Goal: Check status: Check status

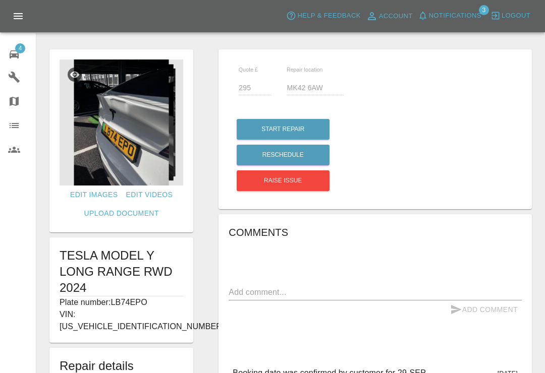
click at [427, 18] on icon "button" at bounding box center [423, 16] width 10 height 10
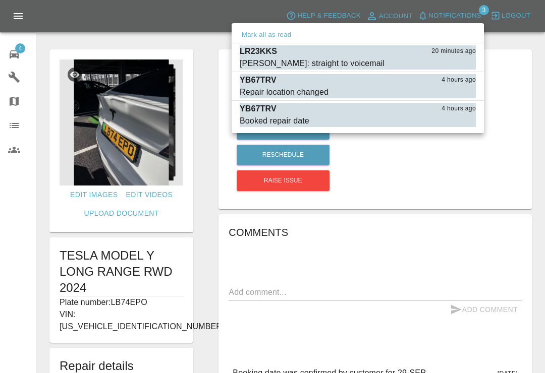
click at [523, 44] on div at bounding box center [272, 186] width 545 height 373
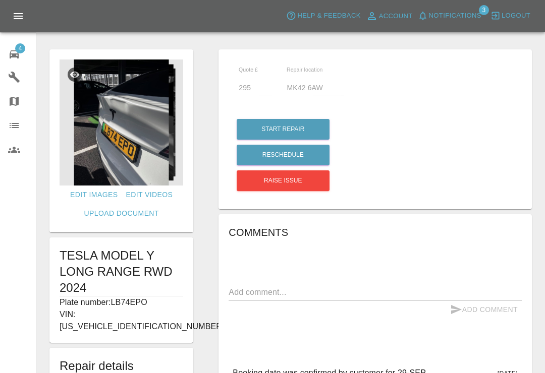
click at [17, 52] on span "4" at bounding box center [20, 48] width 10 height 10
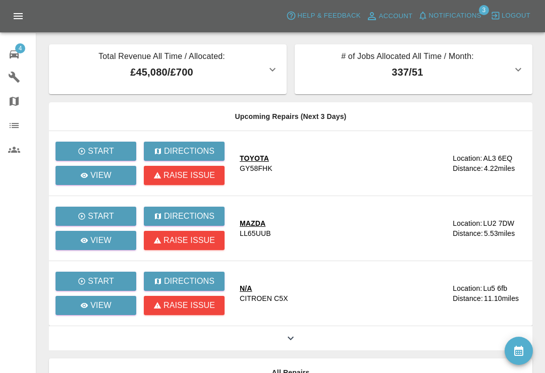
click at [18, 51] on span "4" at bounding box center [20, 48] width 10 height 10
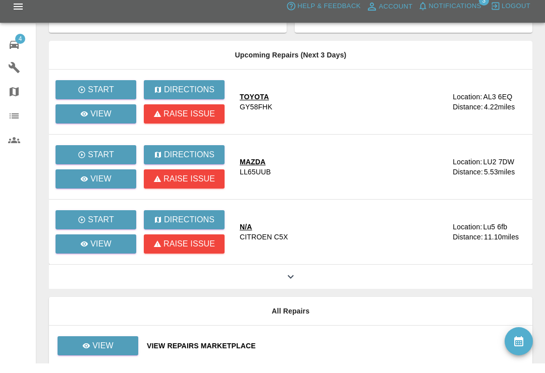
scroll to position [121, 0]
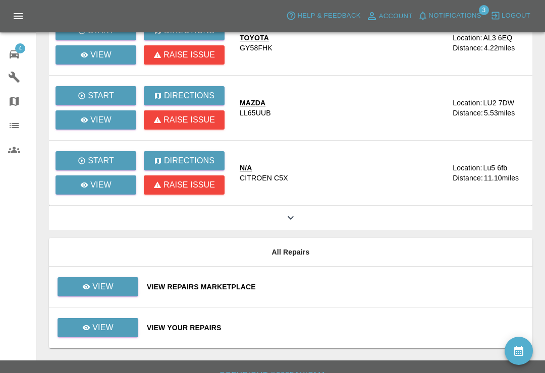
click at [353, 287] on div "View Repairs Marketplace" at bounding box center [335, 287] width 377 height 10
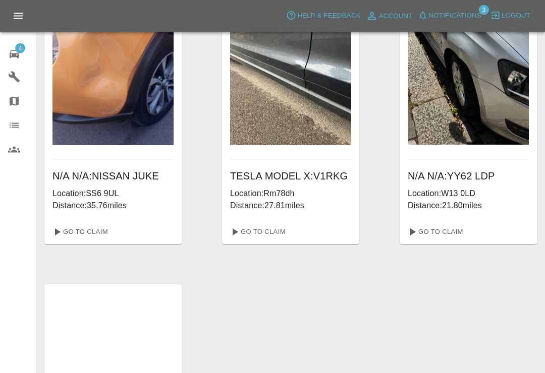
scroll to position [76, 0]
click at [432, 17] on span "Notifications" at bounding box center [455, 16] width 52 height 12
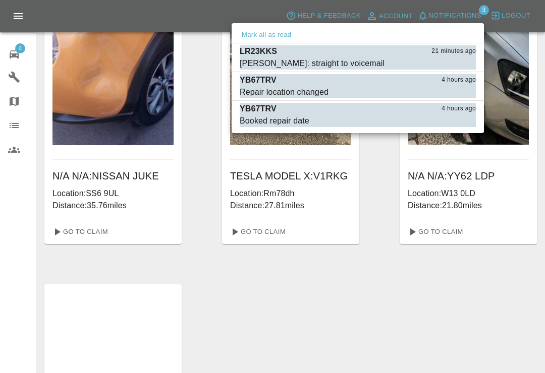
click at [273, 89] on div "Repair location changed" at bounding box center [284, 92] width 89 height 12
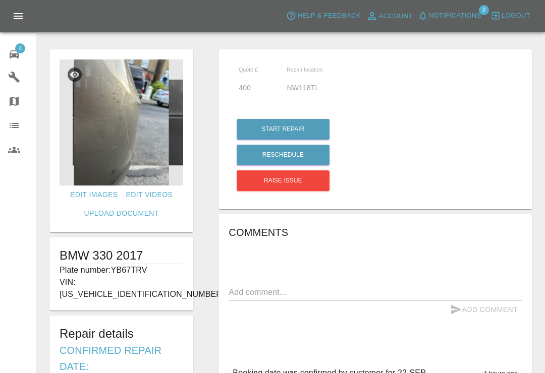
click at [15, 52] on icon at bounding box center [14, 54] width 12 height 12
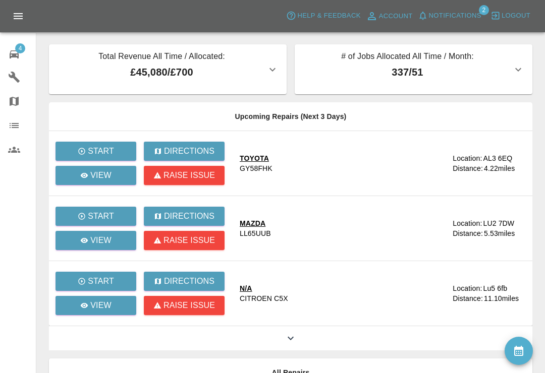
click at [434, 16] on span "Notifications" at bounding box center [455, 16] width 52 height 12
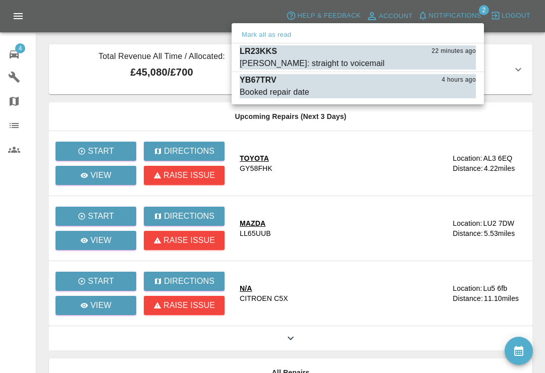
click at [457, 62] on button "Mark as read" at bounding box center [453, 64] width 44 height 12
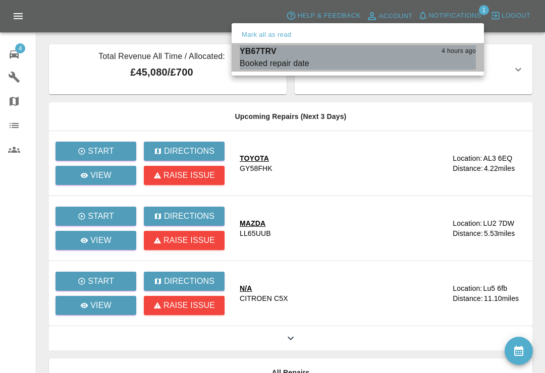
click at [272, 61] on div "Booked repair date" at bounding box center [275, 64] width 70 height 12
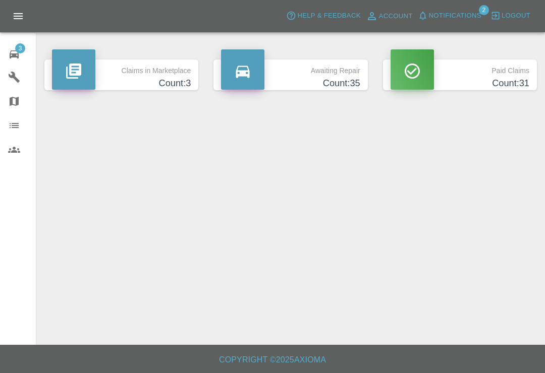
scroll to position [16, 0]
click at [17, 52] on span "3" at bounding box center [20, 48] width 10 height 10
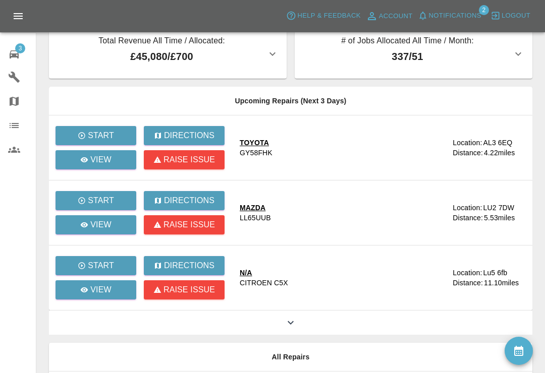
click at [428, 16] on button "Notifications" at bounding box center [449, 16] width 69 height 16
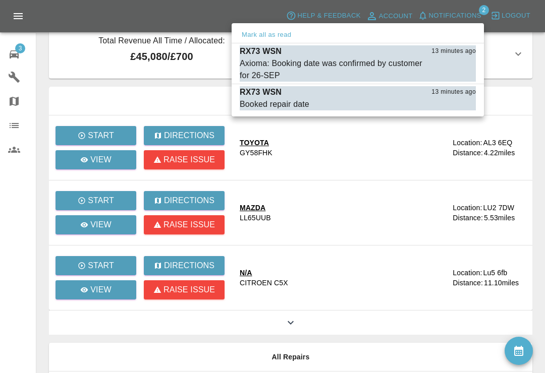
click at [275, 66] on div "Axioma: Booking date was confirmed by customer for 26-SEP" at bounding box center [333, 70] width 186 height 24
